Goal: Task Accomplishment & Management: Manage account settings

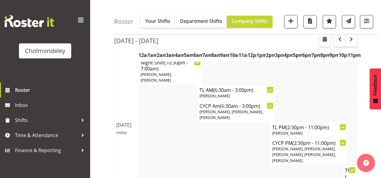
scroll to position [96, 0]
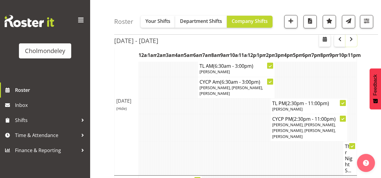
click at [350, 39] on span "button" at bounding box center [351, 38] width 7 height 7
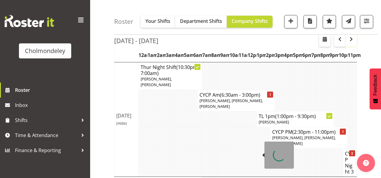
scroll to position [553, 0]
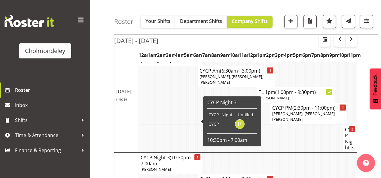
click at [350, 126] on h4 "CYCP Night 3" at bounding box center [350, 138] width 10 height 24
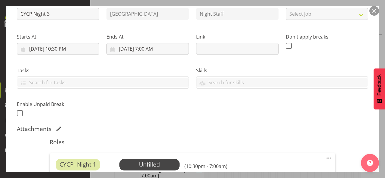
scroll to position [144, 0]
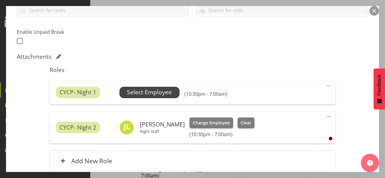
click at [161, 89] on span "Select Employee" at bounding box center [149, 92] width 45 height 9
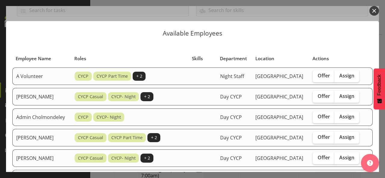
scroll to position [24, 0]
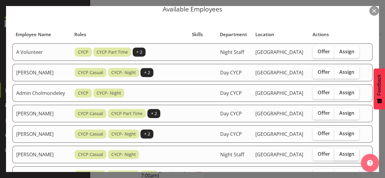
click at [350, 157] on span "Assign" at bounding box center [346, 154] width 15 height 6
click at [338, 156] on input "Assign" at bounding box center [336, 154] width 4 height 4
checkbox input "true"
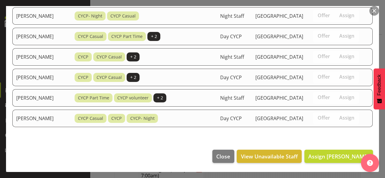
scroll to position [457, 0]
click at [343, 155] on span "Assign [PERSON_NAME]" at bounding box center [338, 155] width 61 height 7
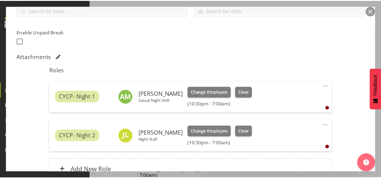
scroll to position [555, 0]
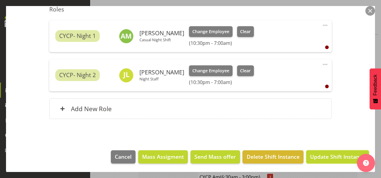
click at [343, 155] on span "Update Shift Instance" at bounding box center [337, 156] width 55 height 8
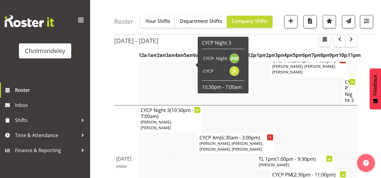
scroll to position [625, 0]
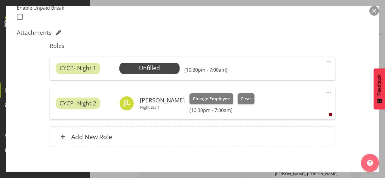
scroll to position [192, 0]
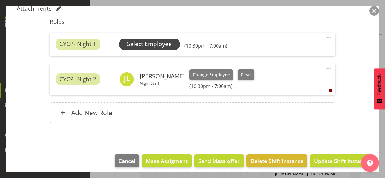
click at [154, 43] on span "Select Employee" at bounding box center [149, 44] width 45 height 9
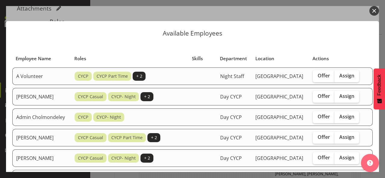
scroll to position [48, 0]
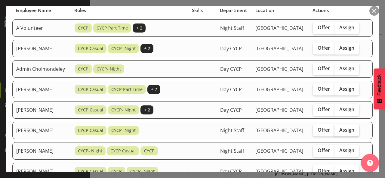
click at [349, 133] on span "Assign" at bounding box center [346, 130] width 15 height 6
click at [338, 132] on input "Assign" at bounding box center [336, 130] width 4 height 4
checkbox input "true"
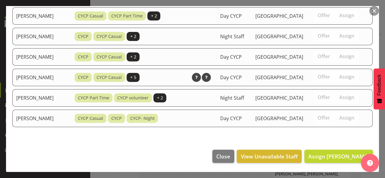
scroll to position [480, 0]
click at [315, 154] on span "Assign [PERSON_NAME]" at bounding box center [338, 155] width 61 height 7
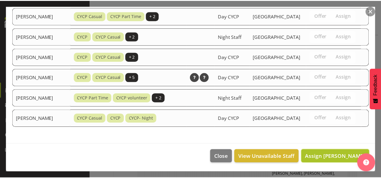
scroll to position [625, 0]
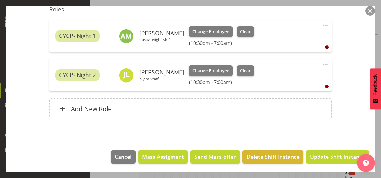
click at [315, 154] on span "Update Shift Instance" at bounding box center [337, 156] width 55 height 8
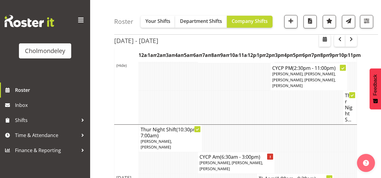
scroll to position [413, 0]
